Goal: Task Accomplishment & Management: Manage account settings

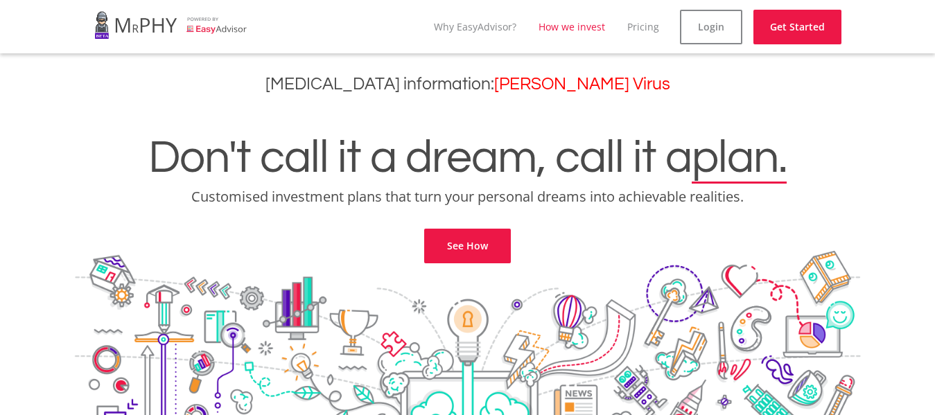
click at [565, 25] on link "How we invest" at bounding box center [572, 26] width 67 height 13
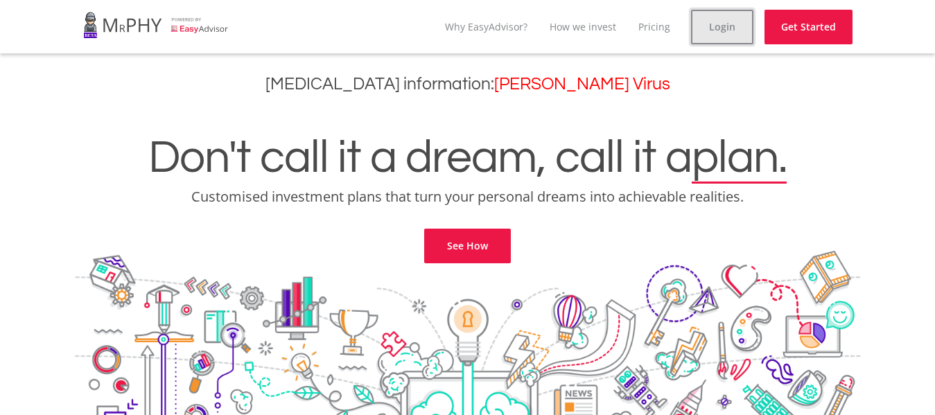
click at [735, 38] on link "Login" at bounding box center [722, 27] width 62 height 35
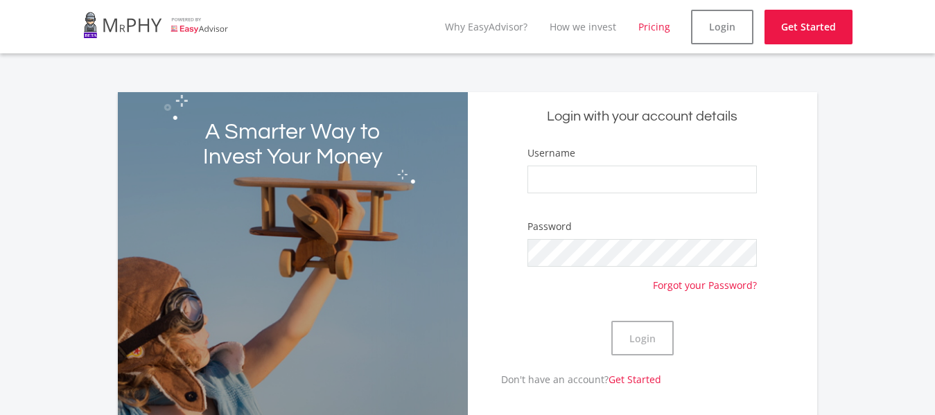
click at [652, 24] on link "Pricing" at bounding box center [654, 26] width 32 height 13
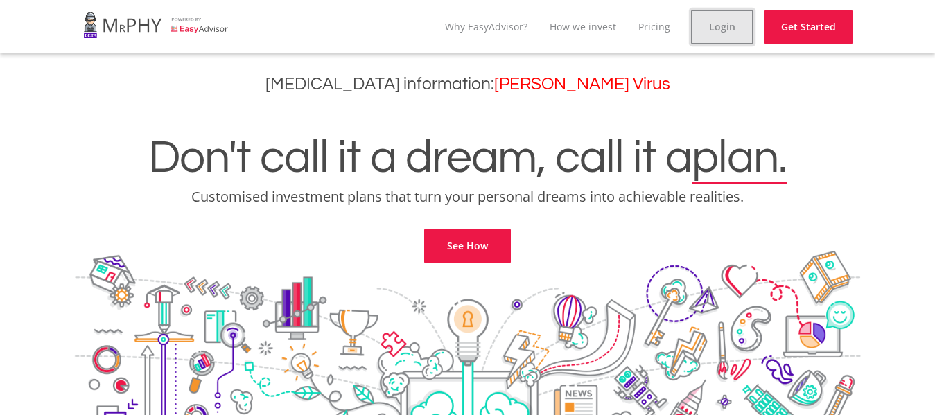
click at [728, 35] on link "Login" at bounding box center [722, 27] width 62 height 35
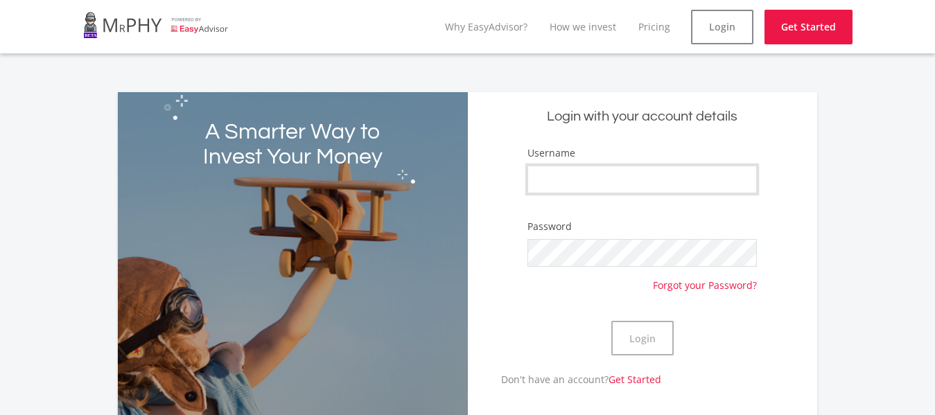
click at [695, 180] on input "Username" at bounding box center [642, 180] width 230 height 28
type input "JokoTea"
click at [611, 321] on button "Login" at bounding box center [642, 338] width 62 height 35
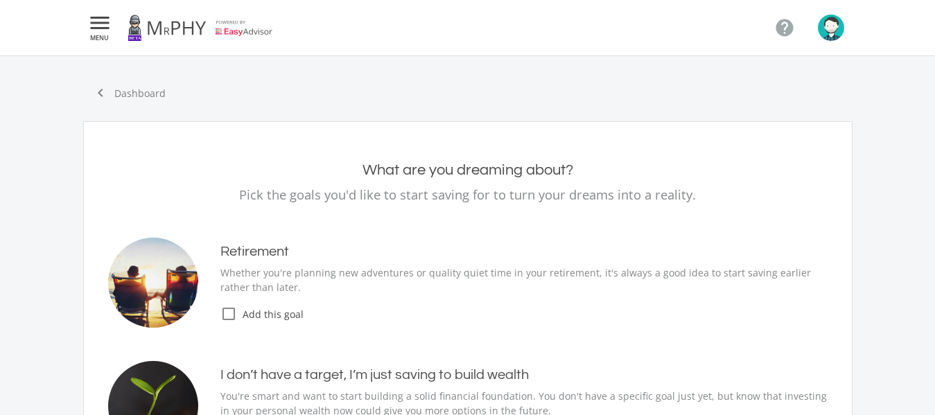
type input "7,000.00"
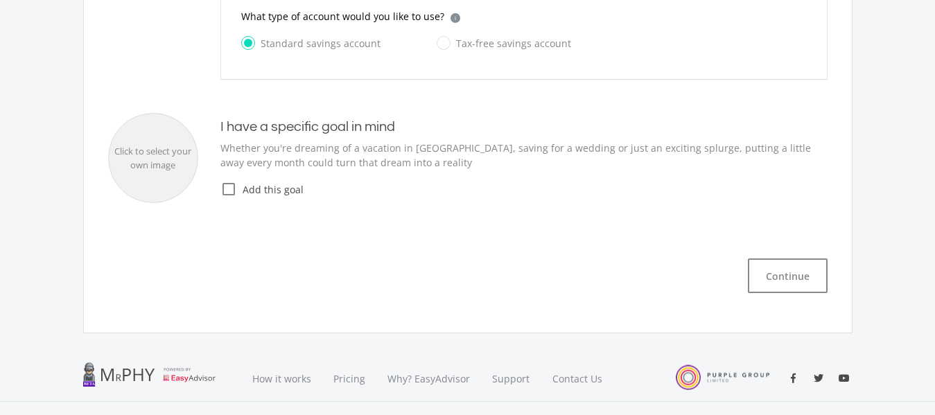
scroll to position [557, 0]
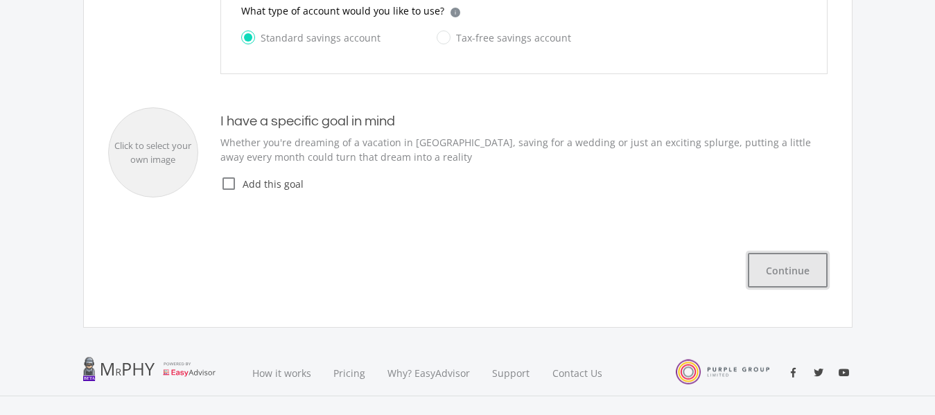
click at [806, 253] on button "Continue" at bounding box center [788, 270] width 80 height 35
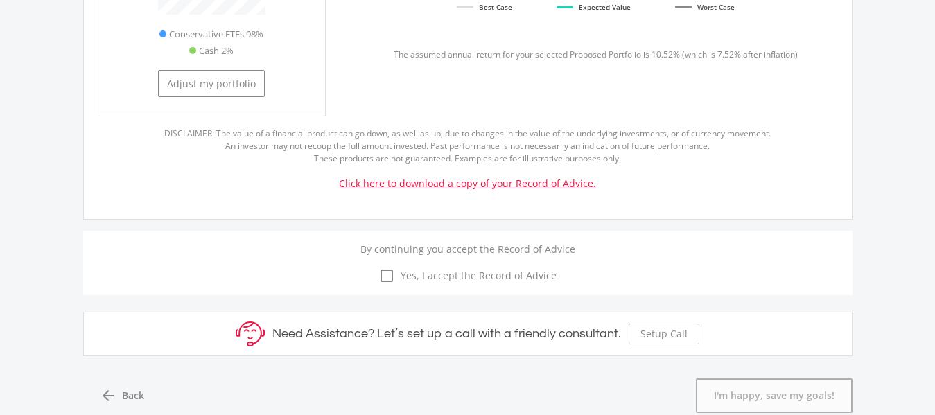
scroll to position [385, 512]
click at [460, 182] on link "Click here to download a copy of your Record of Advice." at bounding box center [467, 183] width 257 height 13
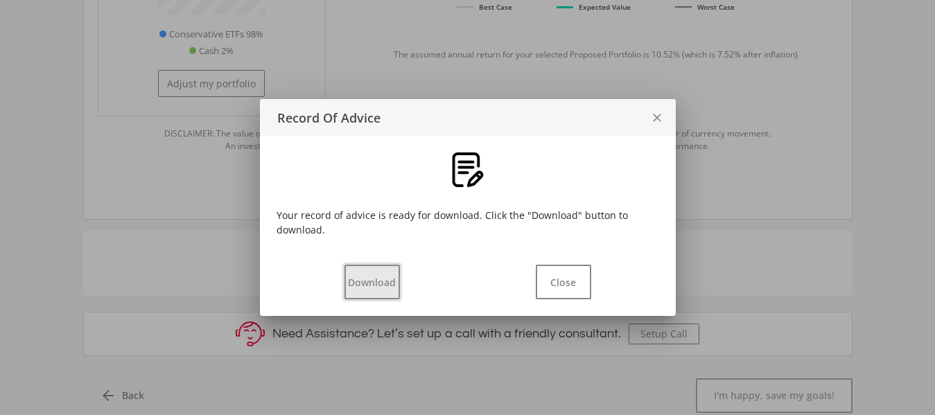
click at [378, 274] on button "Download" at bounding box center [371, 282] width 55 height 35
click at [567, 279] on button "Close" at bounding box center [563, 282] width 55 height 35
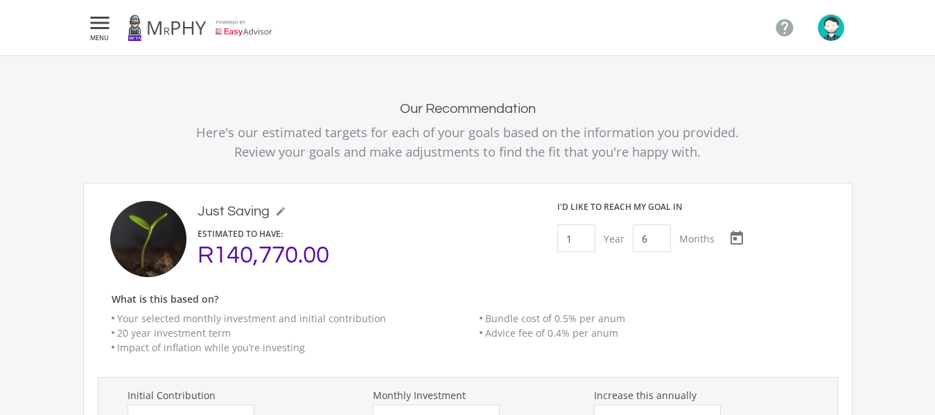
scroll to position [557, 0]
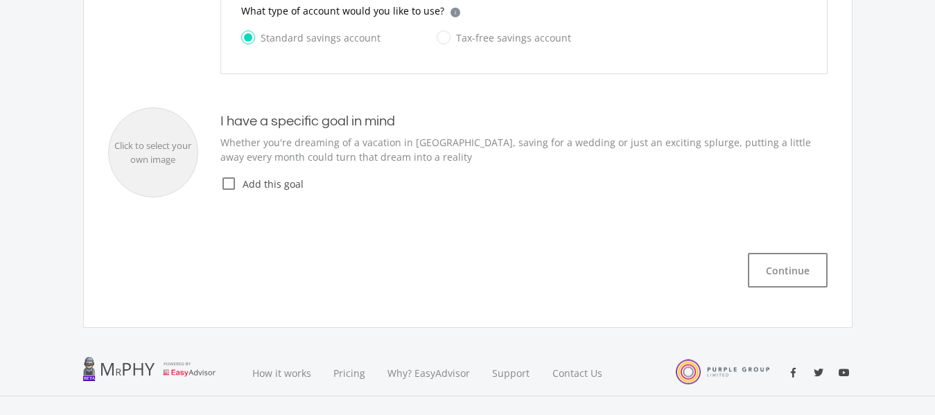
type input "7,000.00"
